Goal: Browse casually

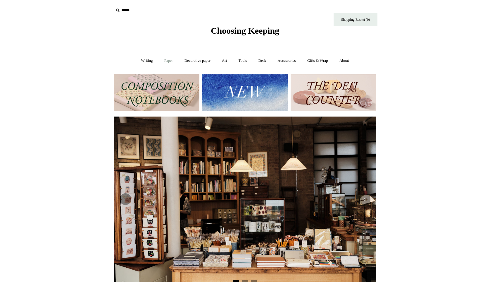
click at [164, 61] on link "Paper +" at bounding box center [168, 60] width 19 height 15
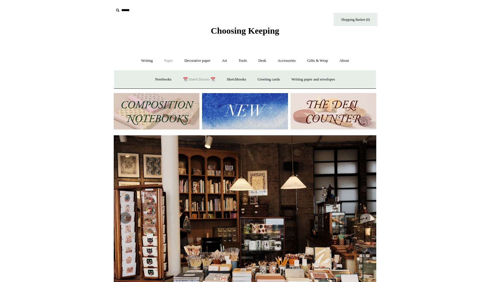
click at [195, 79] on link "📆 Dated Diaries 📆" at bounding box center [199, 79] width 43 height 15
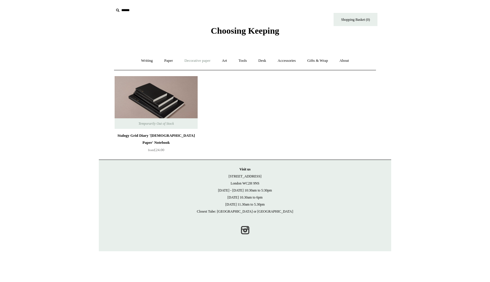
click at [193, 60] on link "Decorative paper +" at bounding box center [197, 60] width 37 height 15
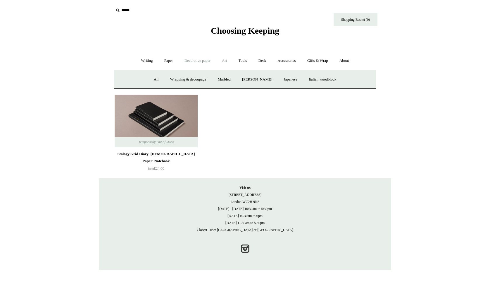
click at [227, 61] on link "Art +" at bounding box center [224, 60] width 15 height 15
click at [243, 62] on link "Tools +" at bounding box center [242, 60] width 19 height 15
click at [253, 80] on link "Glue" at bounding box center [256, 79] width 18 height 15
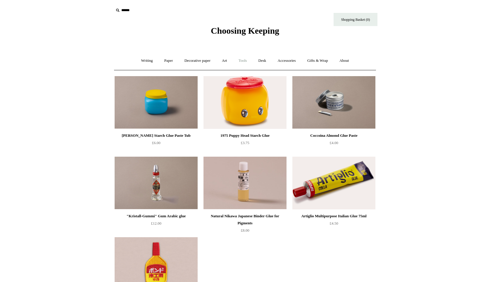
click at [242, 62] on link "Tools +" at bounding box center [242, 60] width 19 height 15
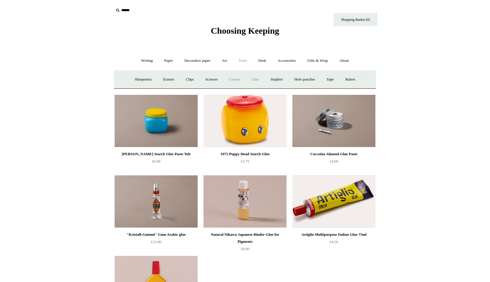
click at [234, 80] on link "Cutters" at bounding box center [235, 79] width 22 height 15
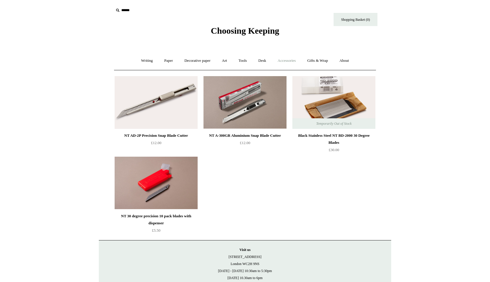
click at [286, 61] on link "Accessories +" at bounding box center [287, 60] width 29 height 15
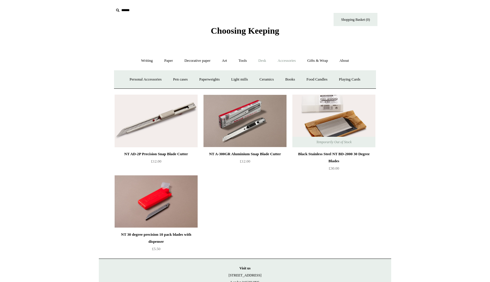
click at [263, 61] on link "Desk +" at bounding box center [262, 60] width 18 height 15
click at [262, 77] on link "Desk Accessories" at bounding box center [269, 79] width 37 height 15
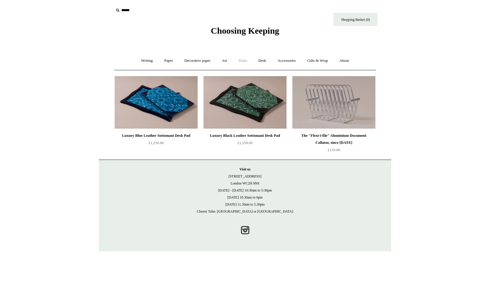
click at [244, 61] on link "Tools +" at bounding box center [242, 60] width 19 height 15
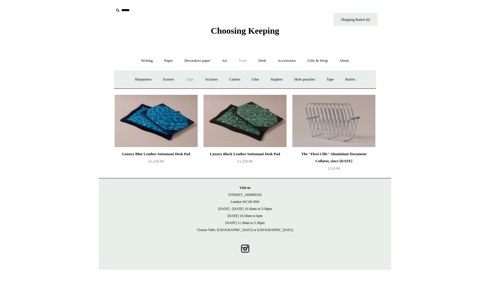
click at [184, 79] on link "Clips +" at bounding box center [189, 79] width 18 height 15
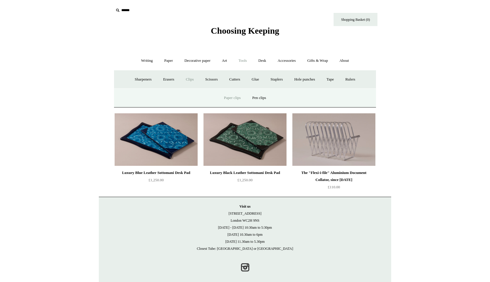
click at [231, 97] on link "Paper clips" at bounding box center [232, 97] width 27 height 15
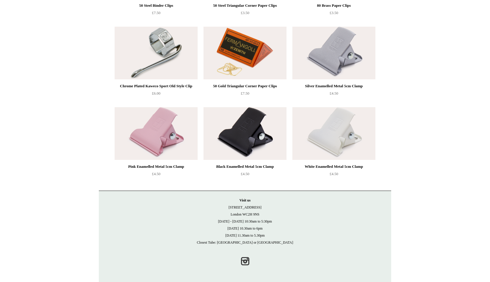
scroll to position [130, 0]
click at [127, 119] on img at bounding box center [156, 133] width 83 height 53
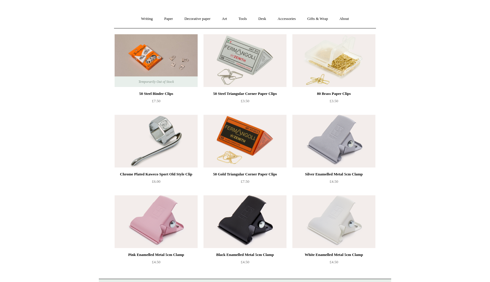
scroll to position [0, 0]
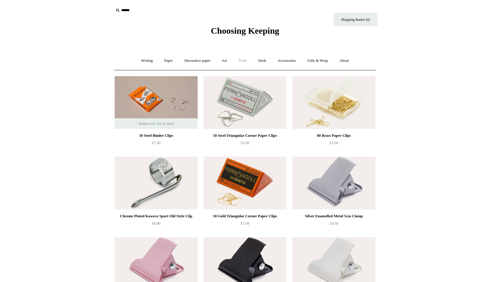
click at [243, 61] on link "Tools +" at bounding box center [242, 60] width 19 height 15
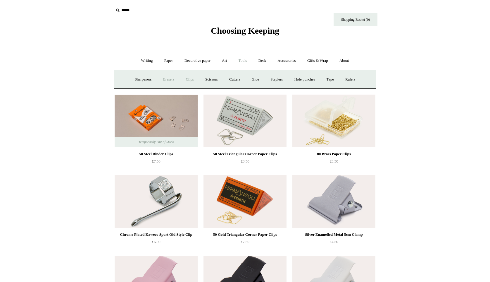
click at [168, 80] on link "Erasers" at bounding box center [169, 79] width 22 height 15
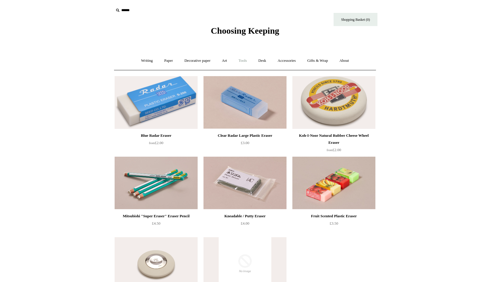
click at [243, 62] on link "Tools +" at bounding box center [242, 60] width 19 height 15
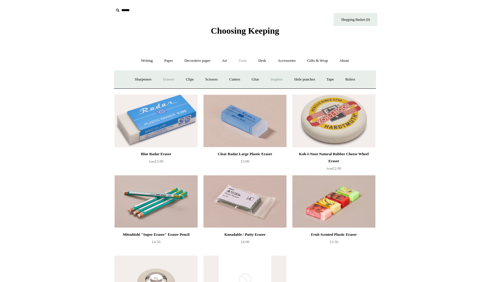
click at [276, 78] on link "Staplers +" at bounding box center [276, 79] width 23 height 15
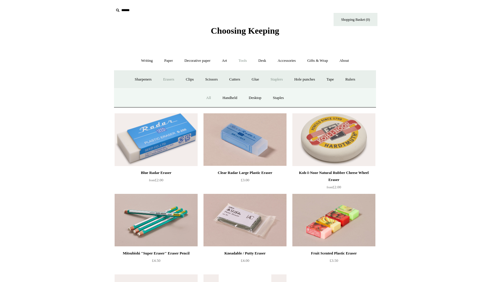
click at [207, 98] on link "All" at bounding box center [208, 97] width 15 height 15
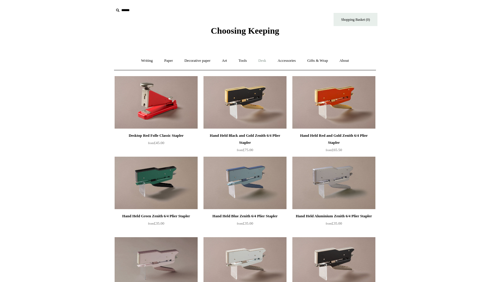
click at [261, 62] on link "Desk +" at bounding box center [262, 60] width 18 height 15
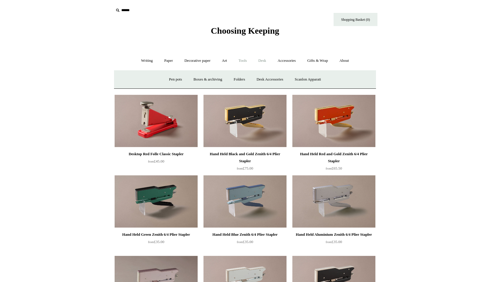
click at [248, 61] on link "Tools +" at bounding box center [242, 60] width 19 height 15
click at [332, 80] on link "Tape +" at bounding box center [330, 79] width 18 height 15
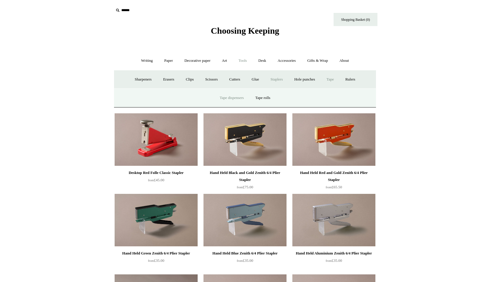
click at [230, 94] on link "Tape dispensers" at bounding box center [231, 97] width 35 height 15
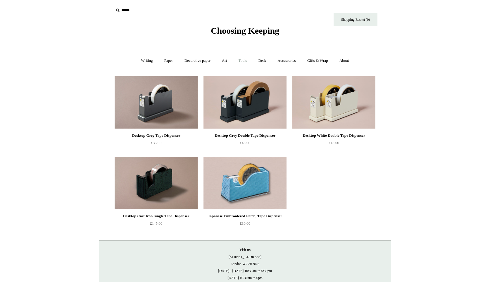
click at [246, 62] on link "Tools +" at bounding box center [242, 60] width 19 height 15
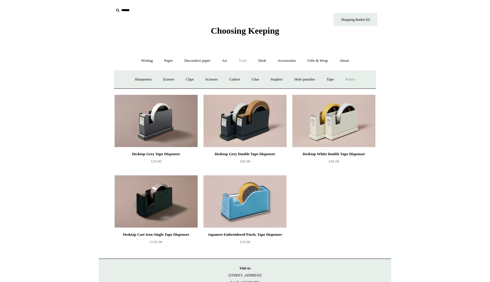
click at [353, 81] on link "Rulers" at bounding box center [350, 79] width 20 height 15
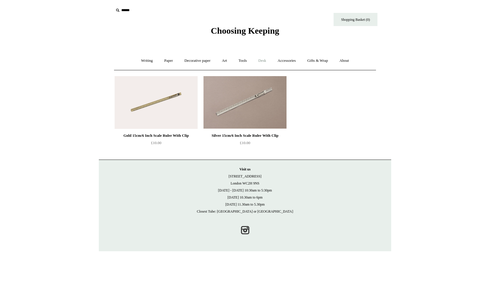
click at [267, 60] on link "Desk +" at bounding box center [262, 60] width 18 height 15
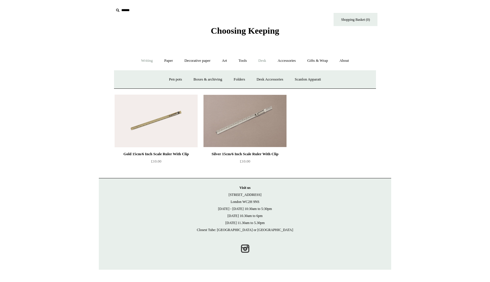
click at [144, 60] on link "Writing +" at bounding box center [147, 60] width 22 height 15
click at [279, 79] on link "Wood pencils +" at bounding box center [280, 79] width 31 height 15
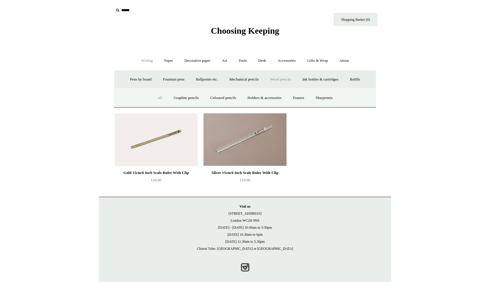
click at [154, 97] on link "All" at bounding box center [159, 97] width 15 height 15
